Goal: Information Seeking & Learning: Learn about a topic

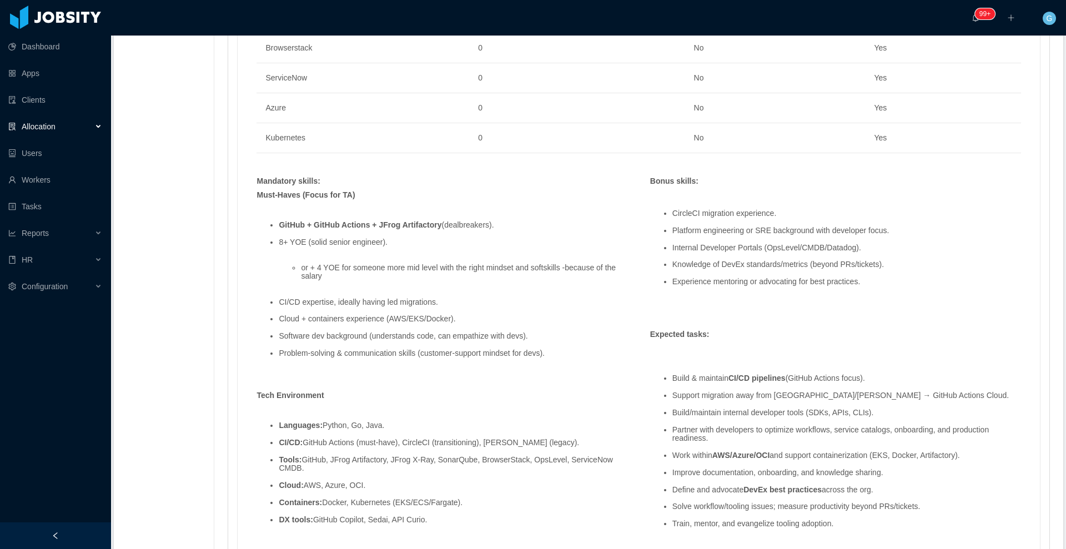
scroll to position [1041, 0]
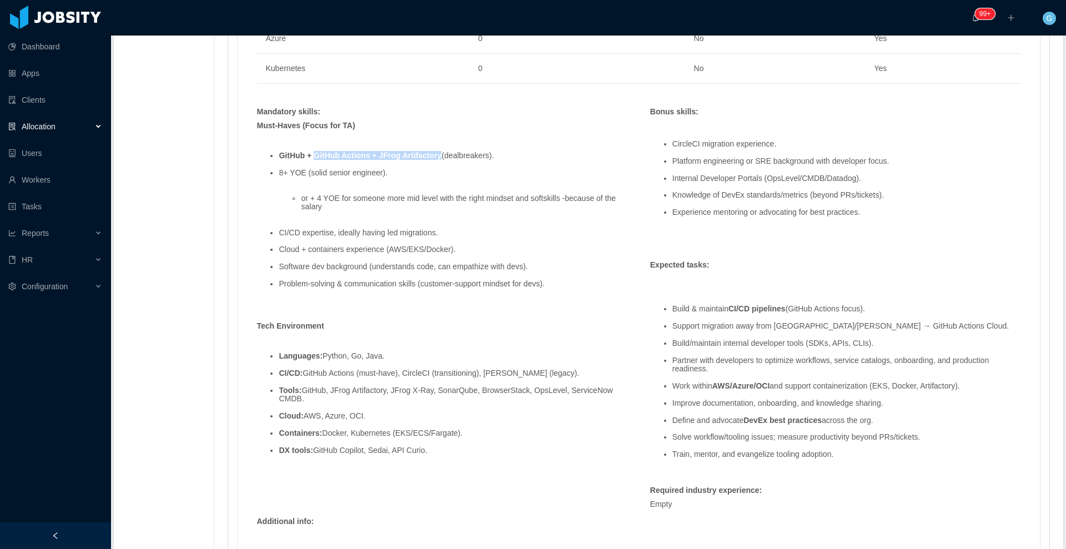
drag, startPoint x: 312, startPoint y: 158, endPoint x: 440, endPoint y: 157, distance: 127.7
click at [440, 157] on strong "GitHub + GitHub Actions + JFrog Artifactory" at bounding box center [360, 155] width 163 height 9
copy strong "GitHub Actions + JFrog Artifactory"
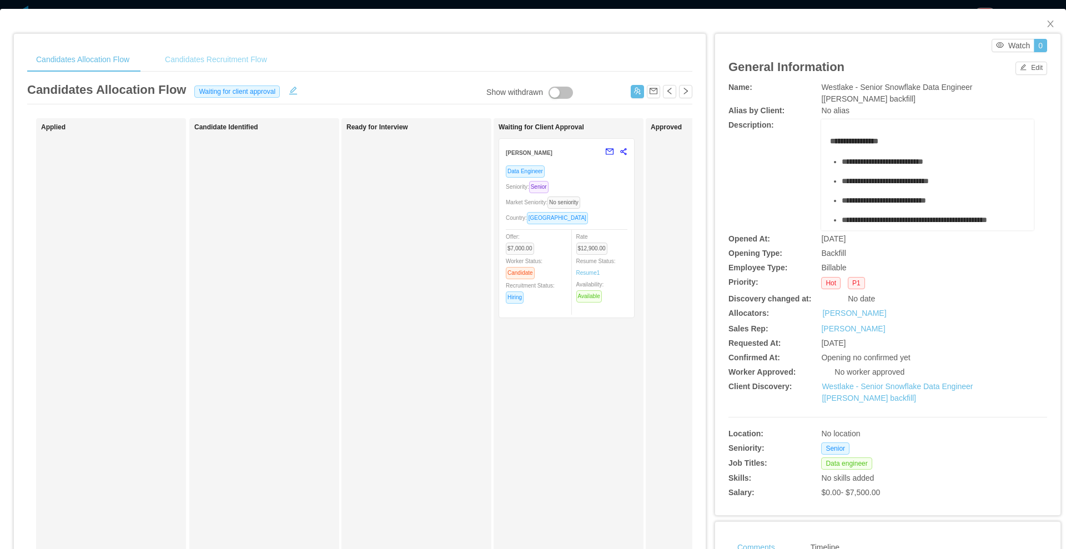
click at [216, 67] on div "Candidates Recruitment Flow" at bounding box center [216, 59] width 120 height 25
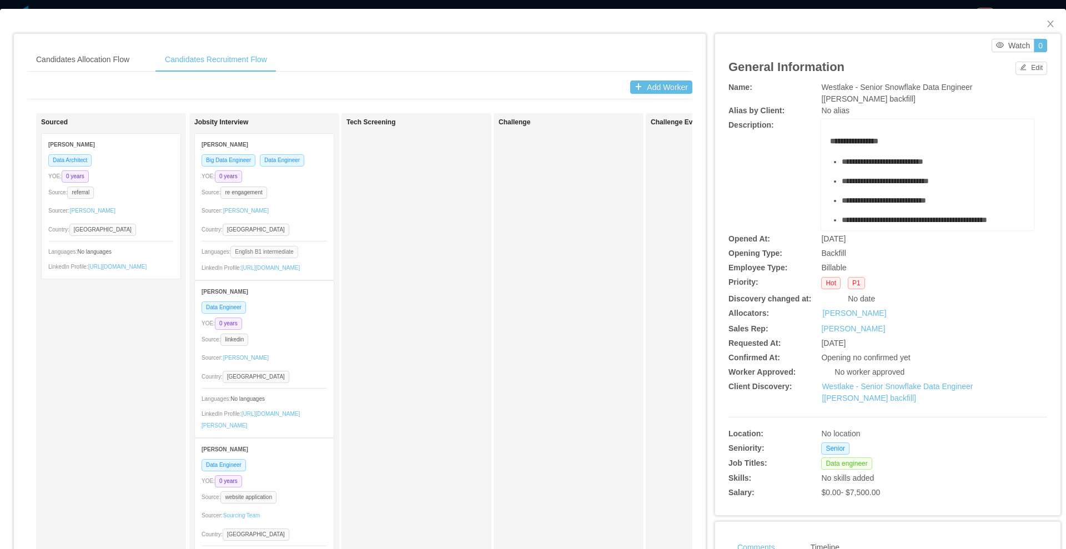
scroll to position [2, 0]
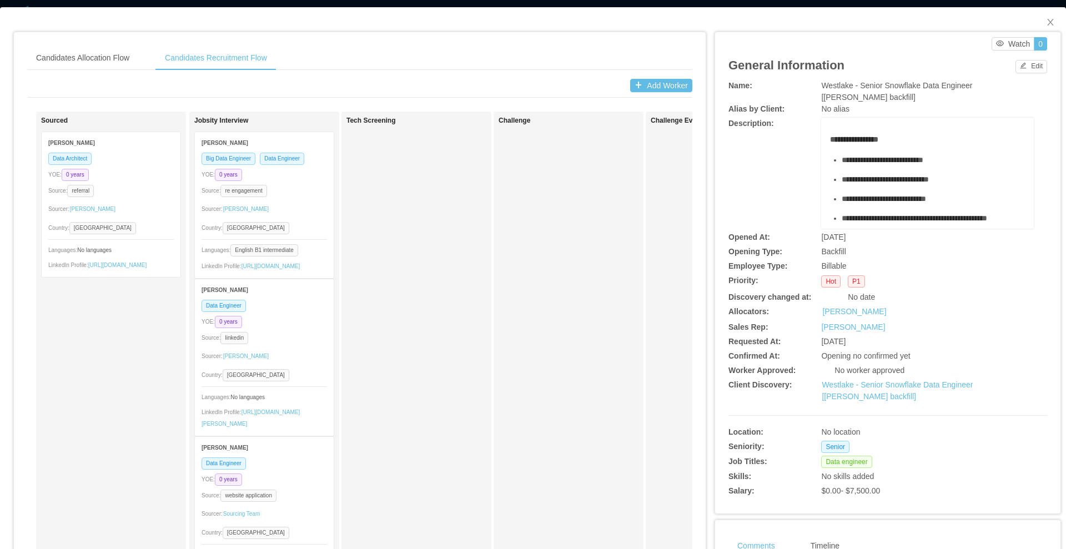
click at [296, 203] on div "Sourcer: Angela Barboza" at bounding box center [263, 209] width 125 height 18
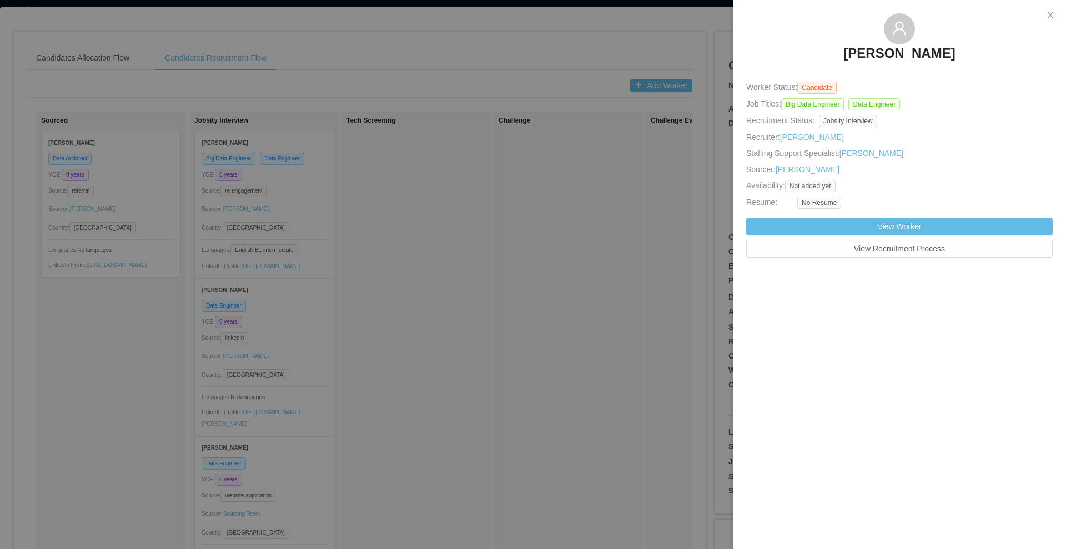
click at [432, 289] on div at bounding box center [533, 274] width 1066 height 549
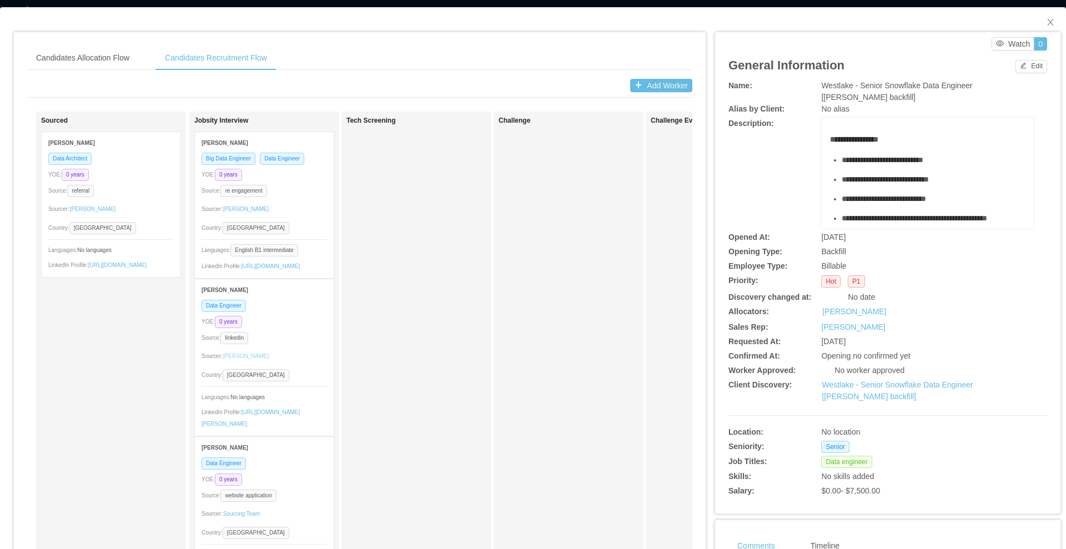
click at [263, 361] on link "[PERSON_NAME]" at bounding box center [246, 356] width 47 height 18
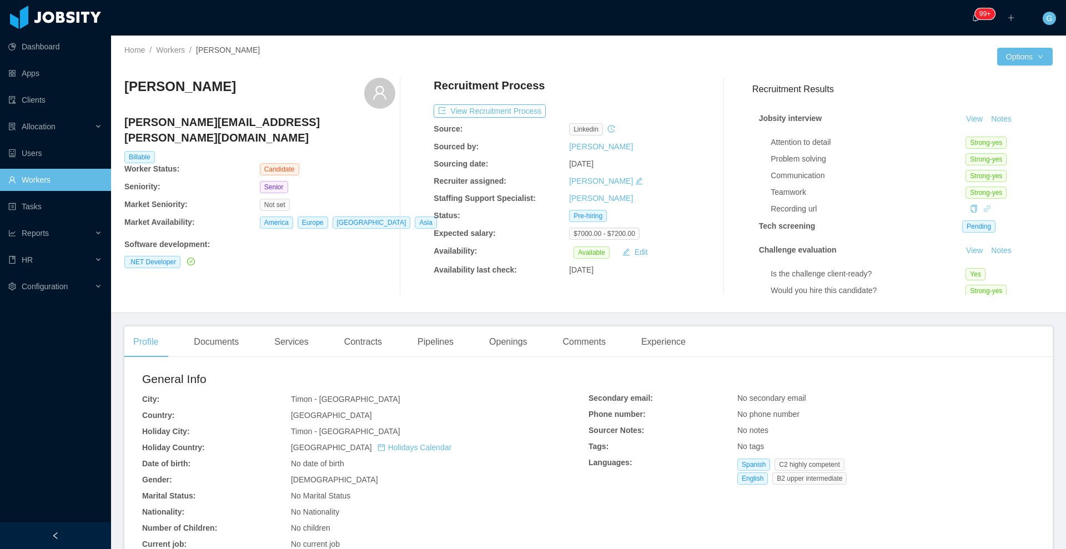
click at [983, 210] on icon "icon: link" at bounding box center [987, 209] width 8 height 8
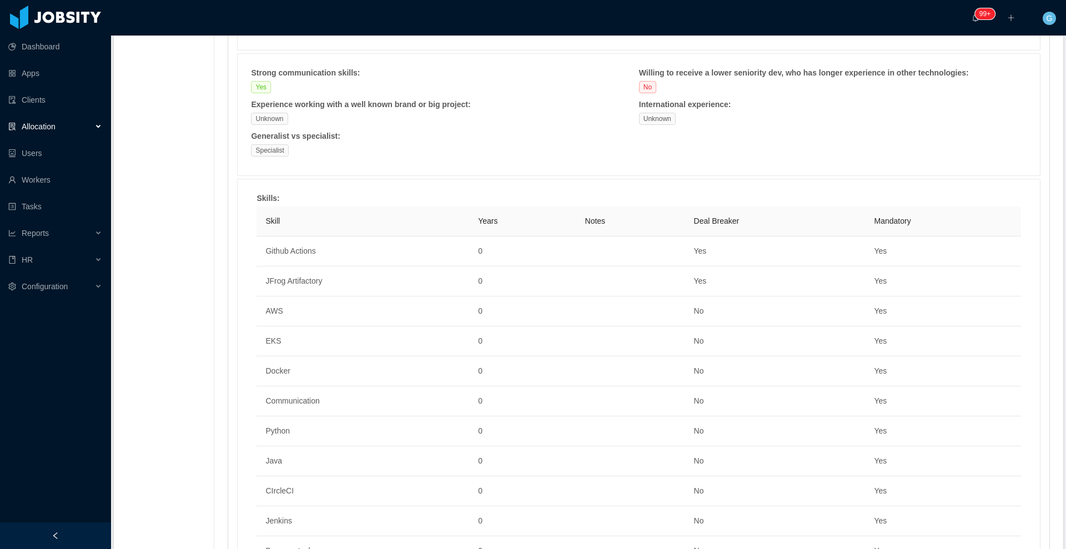
scroll to position [463, 0]
